Goal: Transaction & Acquisition: Purchase product/service

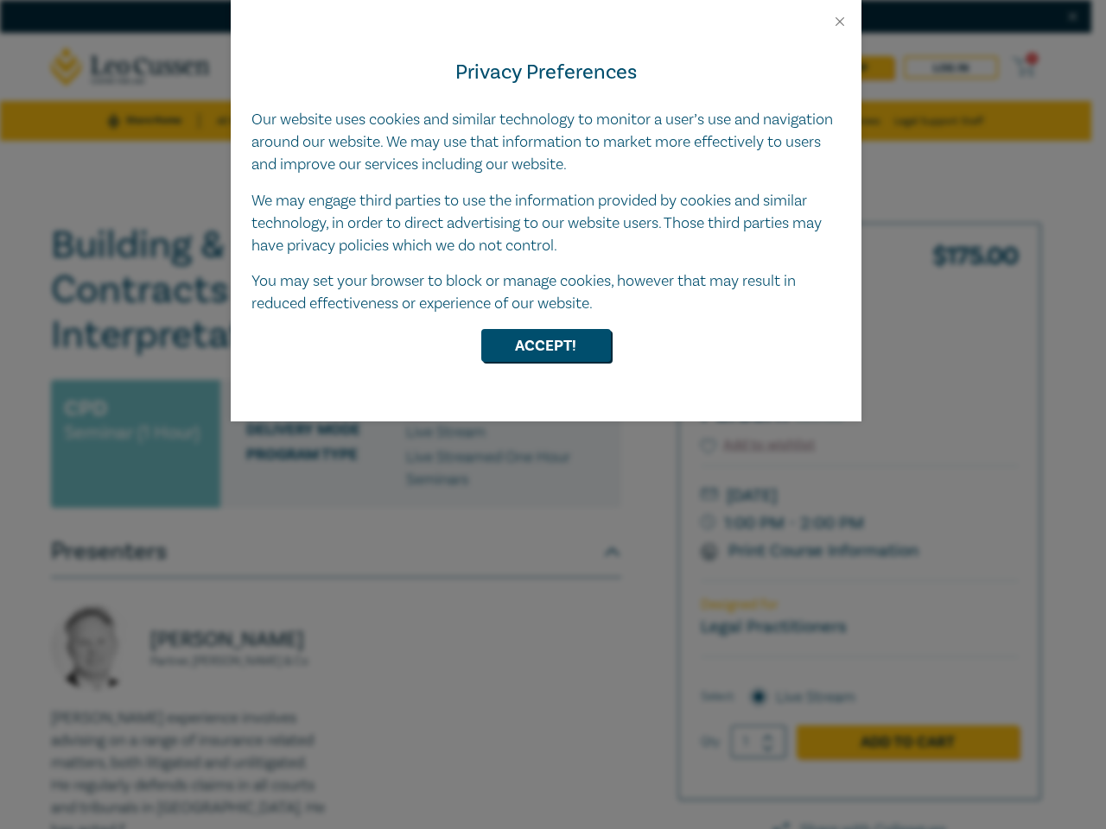
click at [553, 415] on div "Privacy Preferences Our website uses cookies and similar technology to monitor …" at bounding box center [546, 225] width 631 height 392
click at [840, 22] on button "Close" at bounding box center [840, 22] width 16 height 16
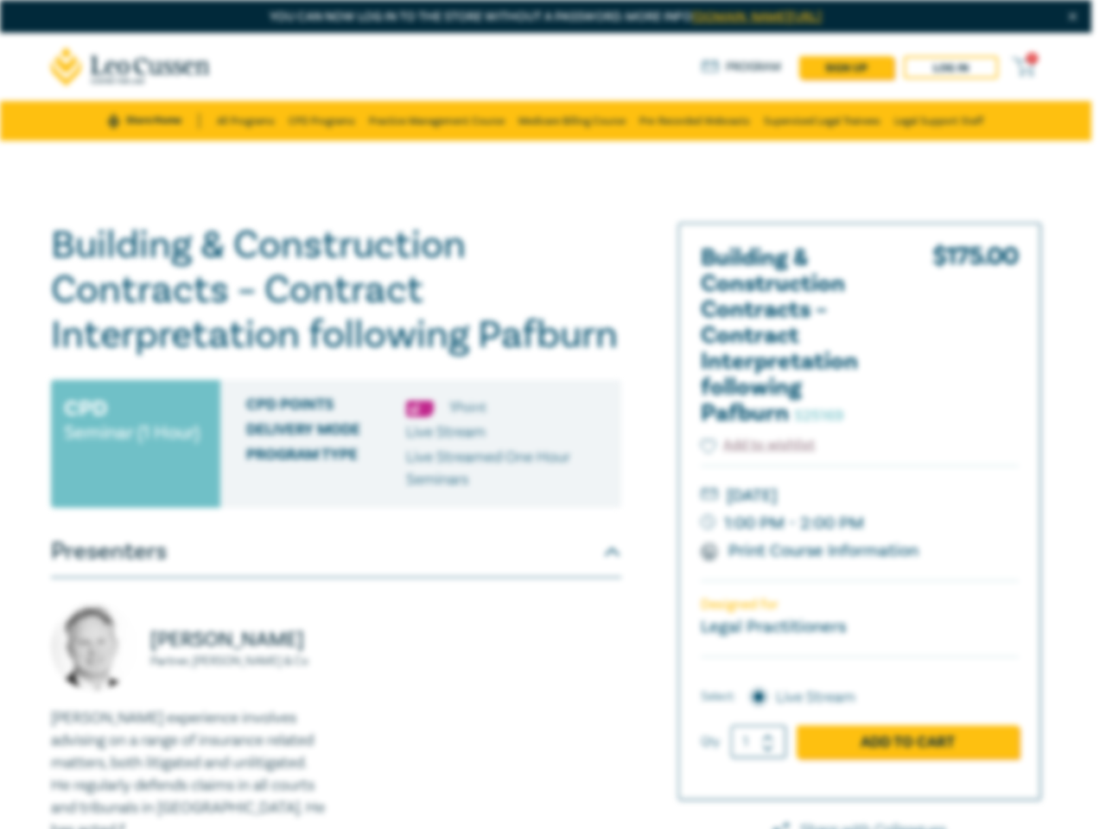
click at [546, 346] on h1 "Building & Construction Contracts – Contract Interpretation following Pafburn S…" at bounding box center [336, 290] width 570 height 135
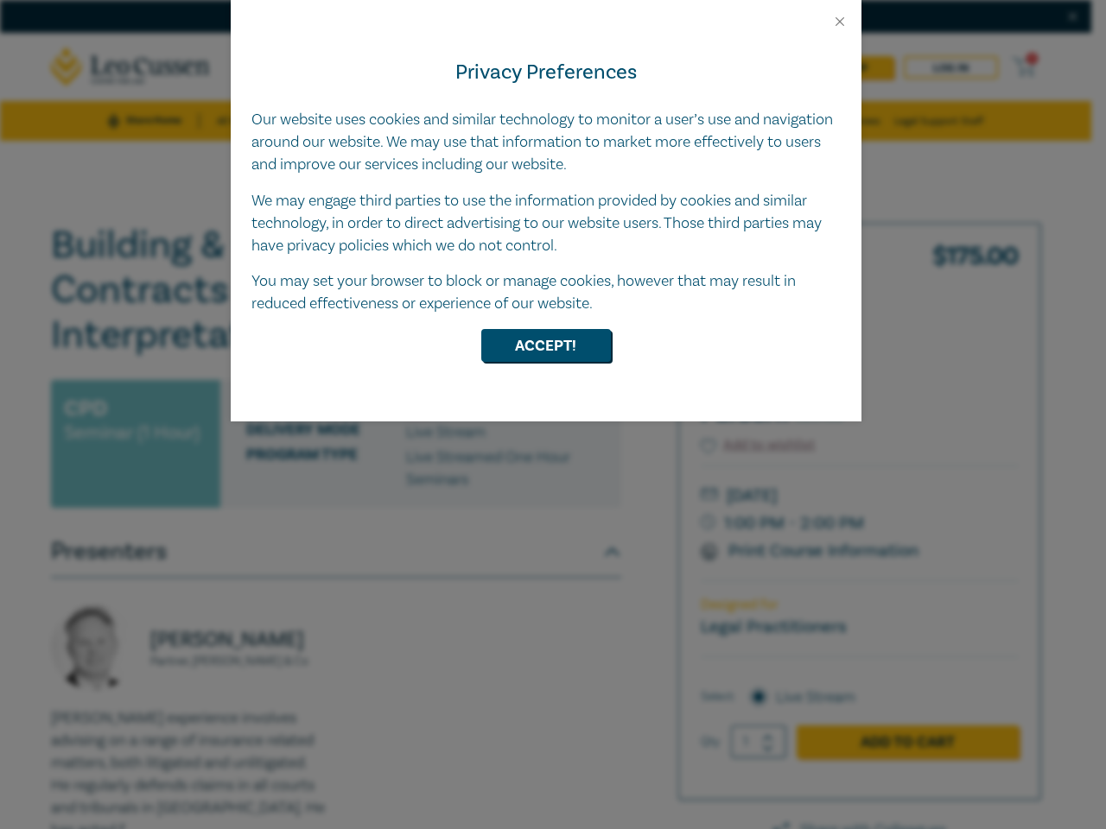
click at [553, 415] on div "Privacy Preferences Our website uses cookies and similar technology to monitor …" at bounding box center [546, 225] width 631 height 392
click at [840, 22] on button "Close" at bounding box center [840, 22] width 16 height 16
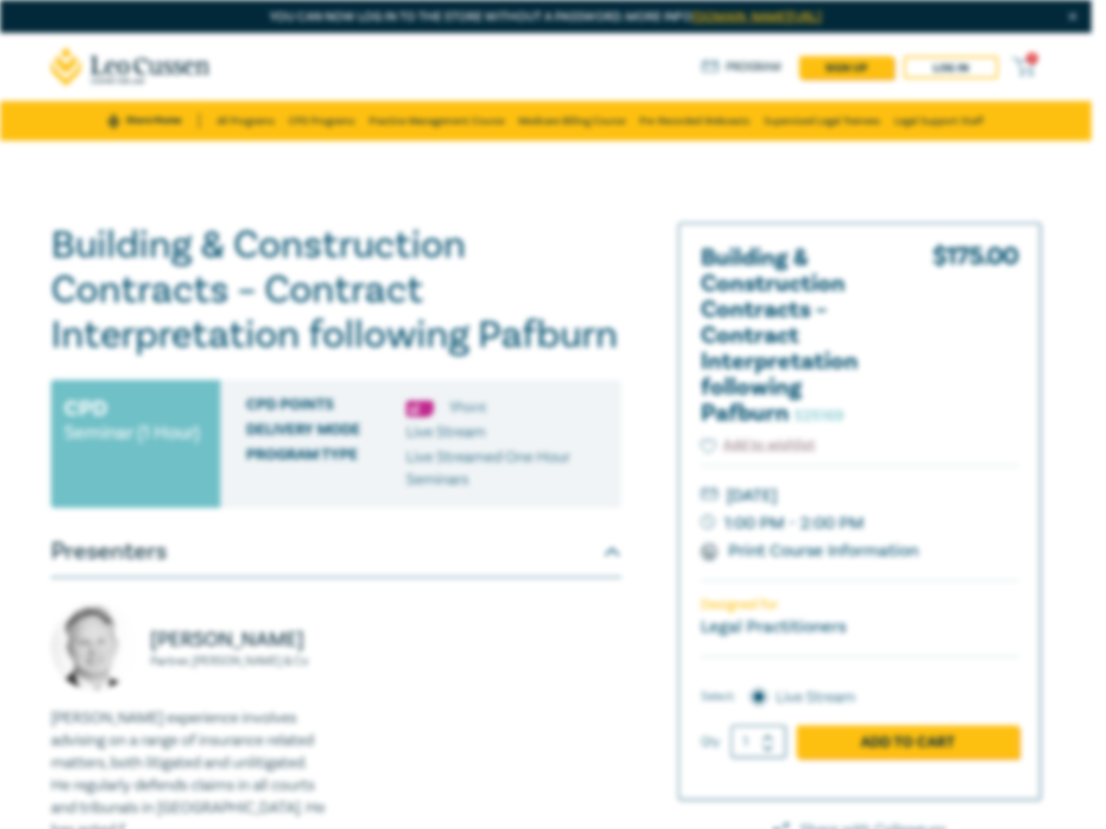
click at [546, 346] on h1 "Building & Construction Contracts – Contract Interpretation following Pafburn S…" at bounding box center [336, 290] width 570 height 135
